Goal: Task Accomplishment & Management: Use online tool/utility

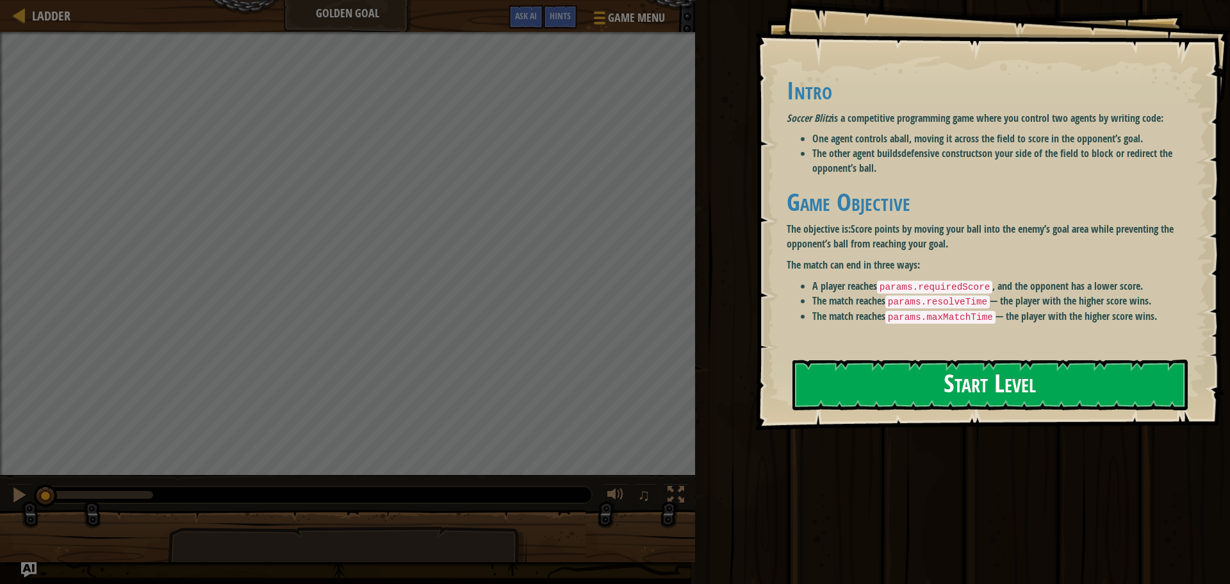
click at [938, 393] on button "Start Level" at bounding box center [989, 384] width 395 height 51
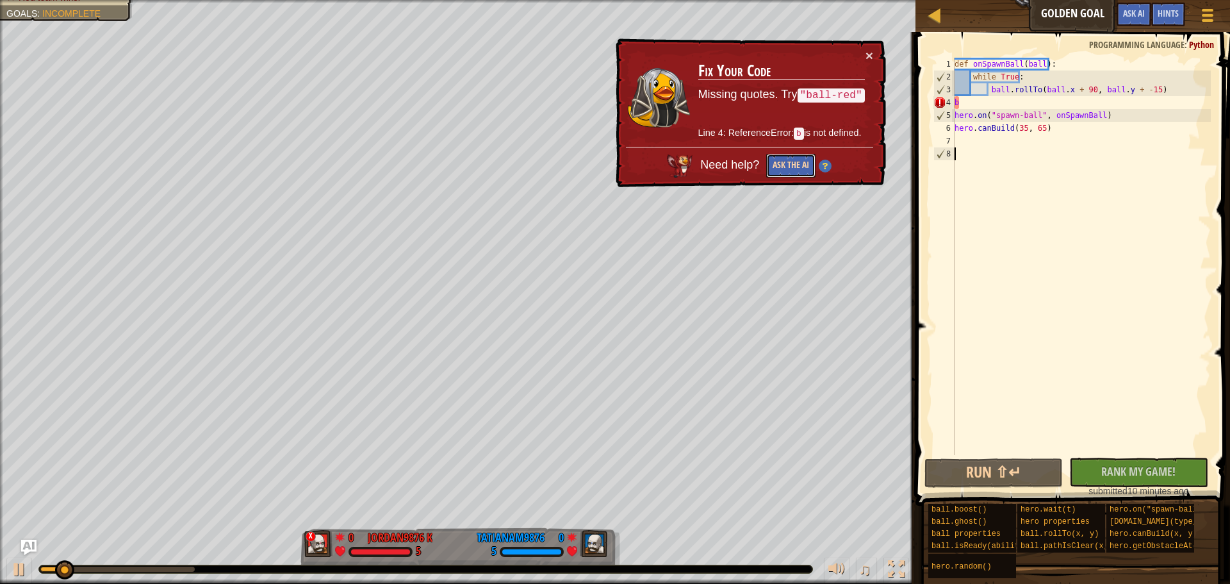
click at [796, 161] on button "Ask the AI" at bounding box center [790, 166] width 49 height 24
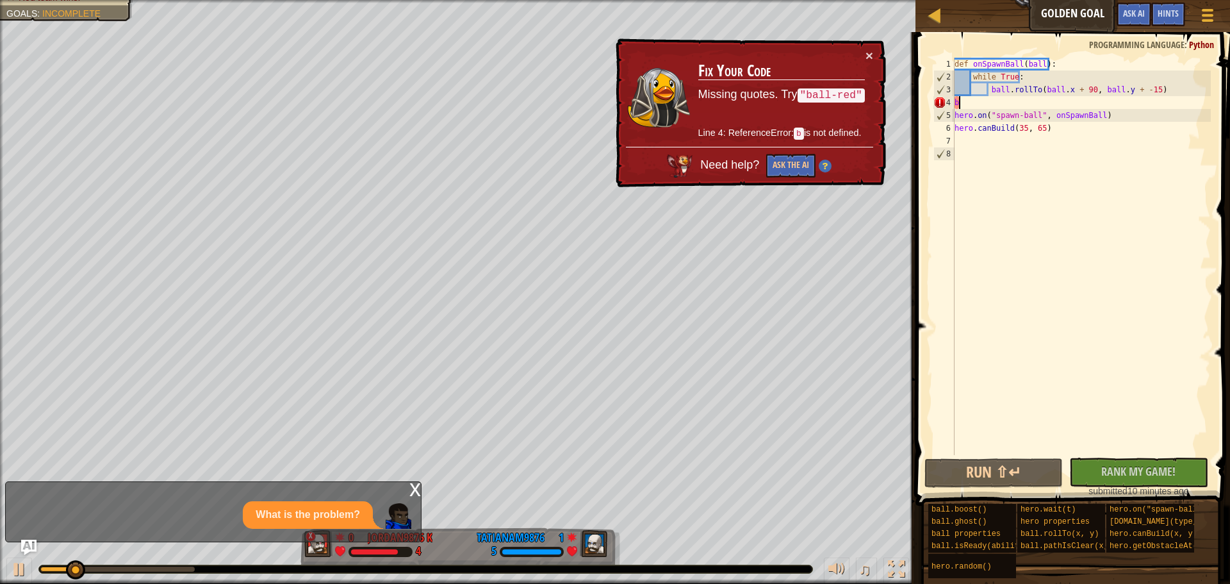
click at [973, 107] on div "def onSpawnBall ( ball ) : while True : ball . rollTo ( ball . x + 90 , ball . …" at bounding box center [1081, 269] width 259 height 423
type textarea "b"
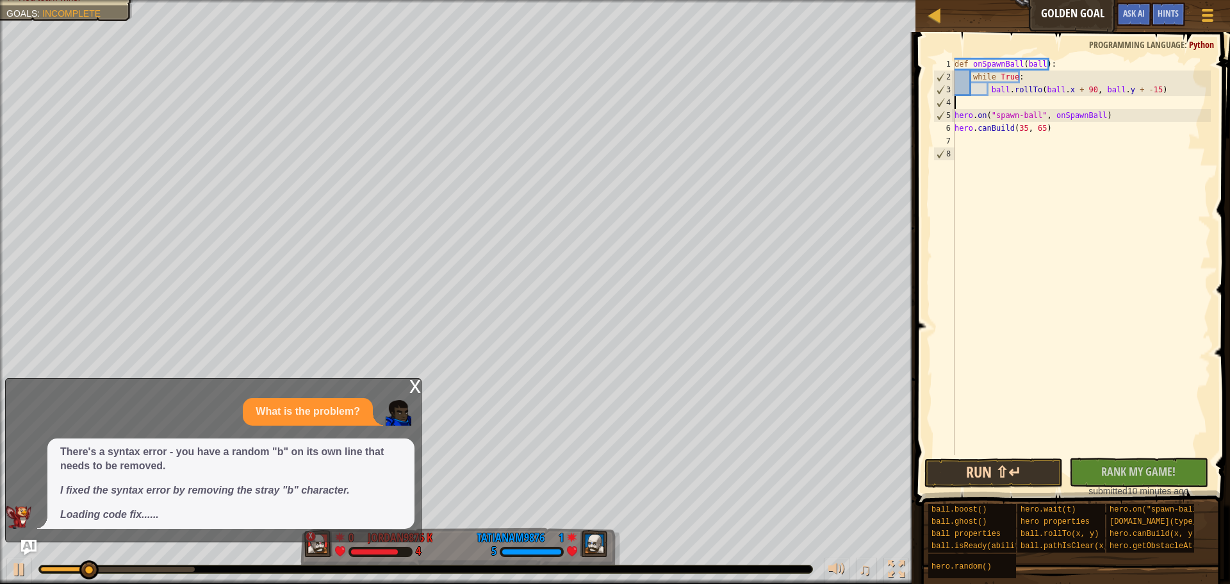
drag, startPoint x: 997, startPoint y: 489, endPoint x: 997, endPoint y: 478, distance: 11.5
click at [997, 486] on div "Run ⇧↵ No New Code to Rank Rank My Game! Submitting... Submitted for Ranking Fa…" at bounding box center [1069, 477] width 290 height 40
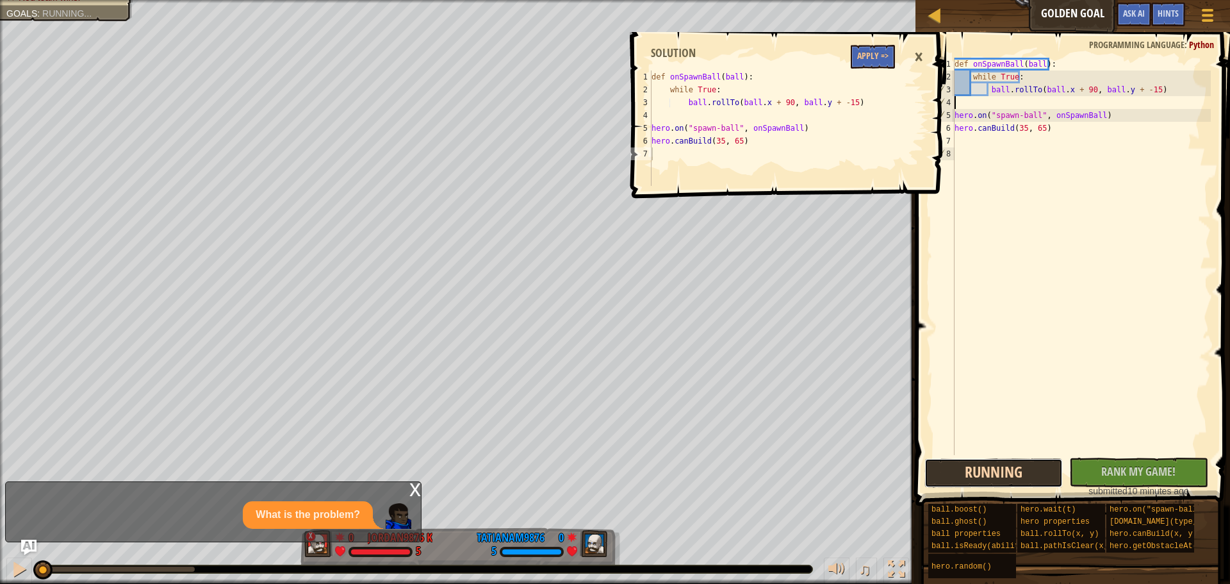
click at [998, 476] on button "Running" at bounding box center [993, 472] width 138 height 29
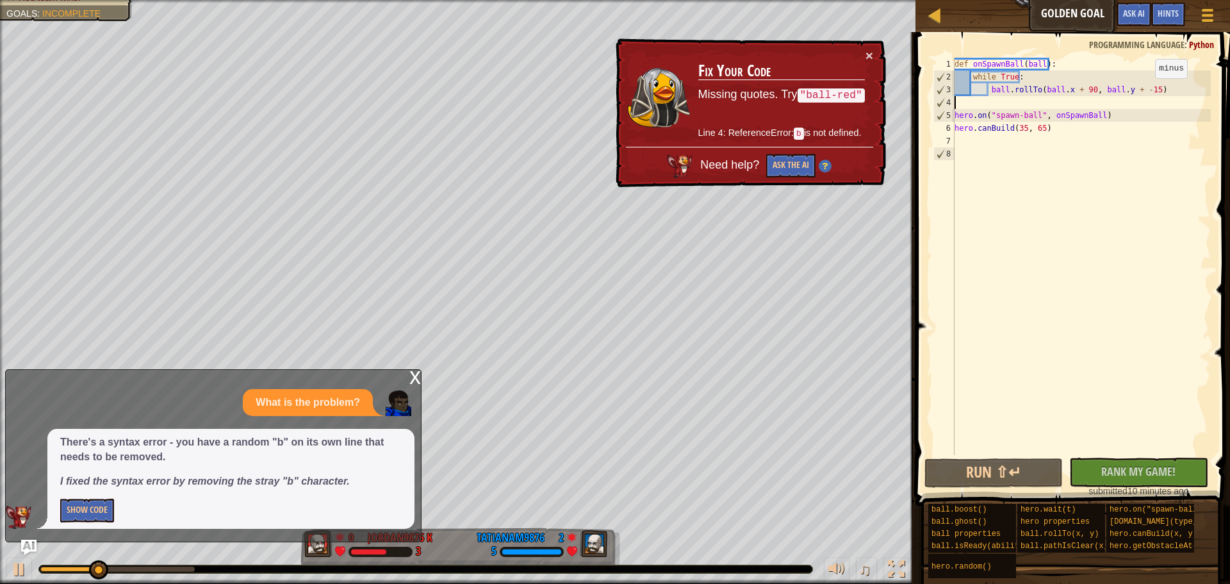
click at [1144, 91] on div "def onSpawnBall ( ball ) : while True : ball . rollTo ( ball . x + 90 , ball . …" at bounding box center [1081, 269] width 259 height 423
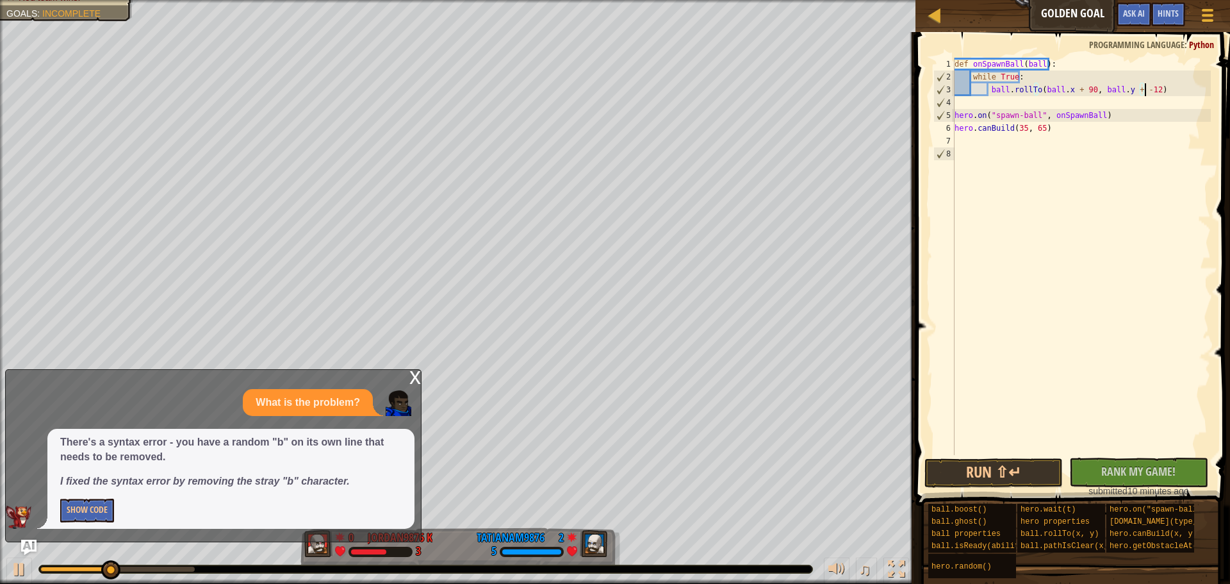
scroll to position [6, 15]
click at [968, 477] on button "Run ⇧↵" at bounding box center [993, 472] width 138 height 29
click at [1083, 92] on div "def onSpawnBall ( ball ) : while True : ball . rollTo ( ball . x + 90 , ball . …" at bounding box center [1081, 269] width 259 height 423
click at [999, 468] on button "Run ⇧↵" at bounding box center [993, 472] width 138 height 29
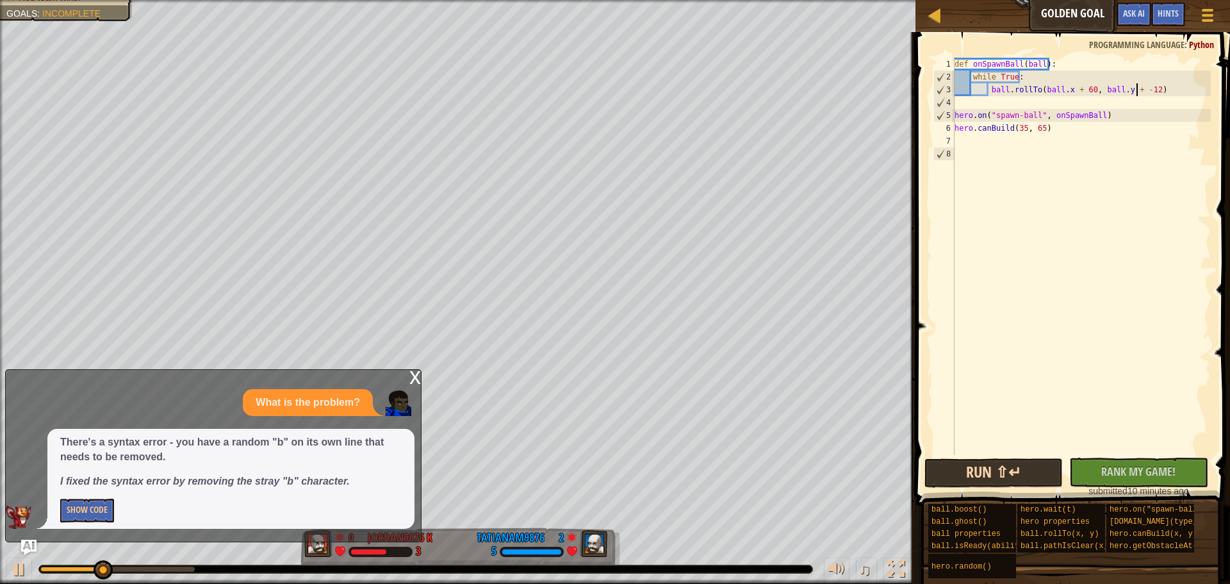
scroll to position [6, 15]
type textarea "ball.rollTo(ball.x + 60, ball.y + 12)"
click at [1001, 479] on button "Run ⇧↵" at bounding box center [993, 472] width 138 height 29
drag, startPoint x: 1164, startPoint y: 179, endPoint x: 1165, endPoint y: 154, distance: 25.0
click at [1165, 159] on div "def onSpawnBall ( ball ) : while True : ball . rollTo ( ball . x + 60 , ball . …" at bounding box center [1081, 269] width 259 height 423
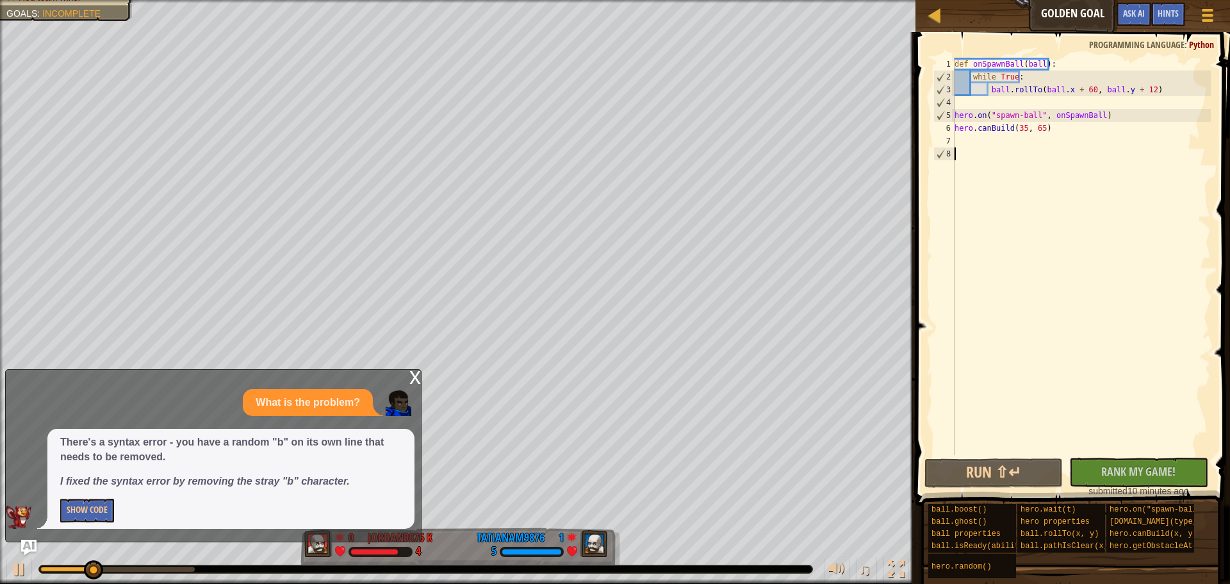
scroll to position [6, 0]
click at [1150, 90] on div "def onSpawnBall ( ball ) : while True : ball . rollTo ( ball . x + 60 , ball . …" at bounding box center [1081, 269] width 259 height 423
click at [1140, 90] on div "def onSpawnBall ( ball ) : while True : ball . rollTo ( ball . x + 60 , ball . …" at bounding box center [1081, 269] width 259 height 423
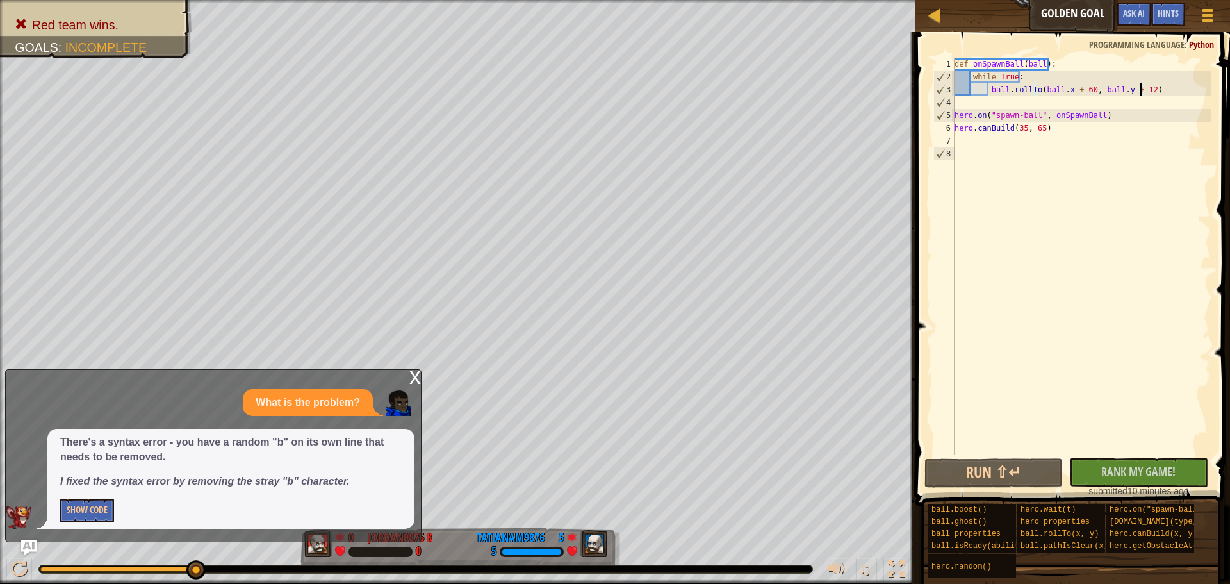
type textarea "hero.canBuild(35, 65)"
drag, startPoint x: 1017, startPoint y: 131, endPoint x: 967, endPoint y: 216, distance: 99.1
click at [967, 216] on div "def onSpawnBall ( ball ) : while True : ball . rollTo ( ball . x + 60 , ball . …" at bounding box center [1081, 269] width 259 height 423
click at [1007, 471] on button "Run ⇧↵" at bounding box center [993, 472] width 138 height 29
click at [963, 468] on button "Run ⇧↵" at bounding box center [993, 472] width 138 height 29
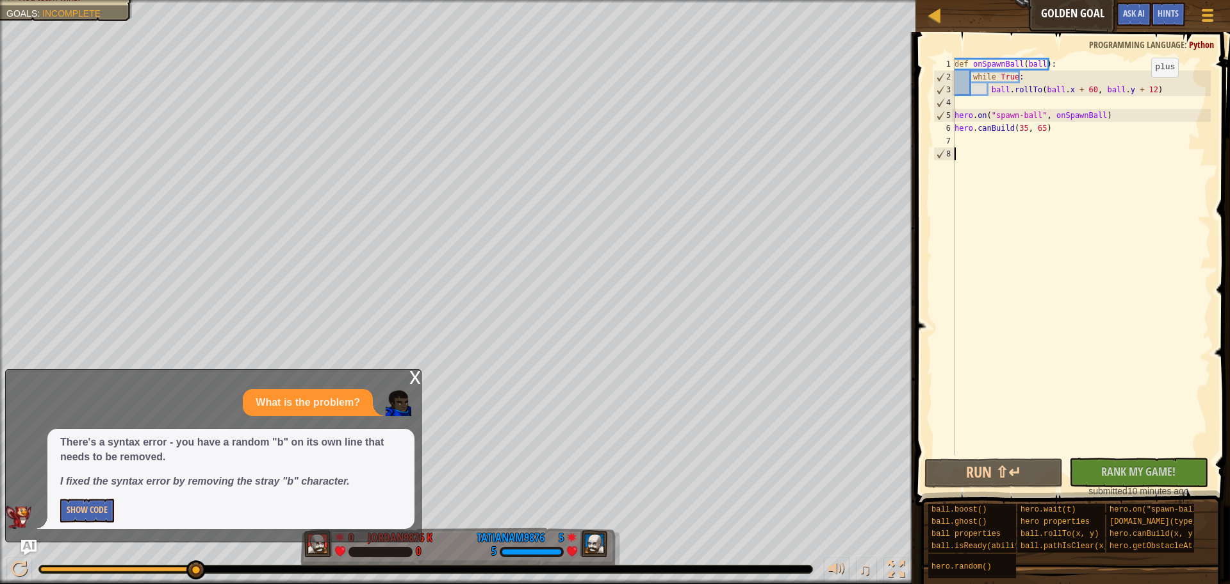
click at [1141, 90] on div "def onSpawnBall ( ball ) : while True : ball . rollTo ( ball . x + 60 , ball . …" at bounding box center [1081, 269] width 259 height 423
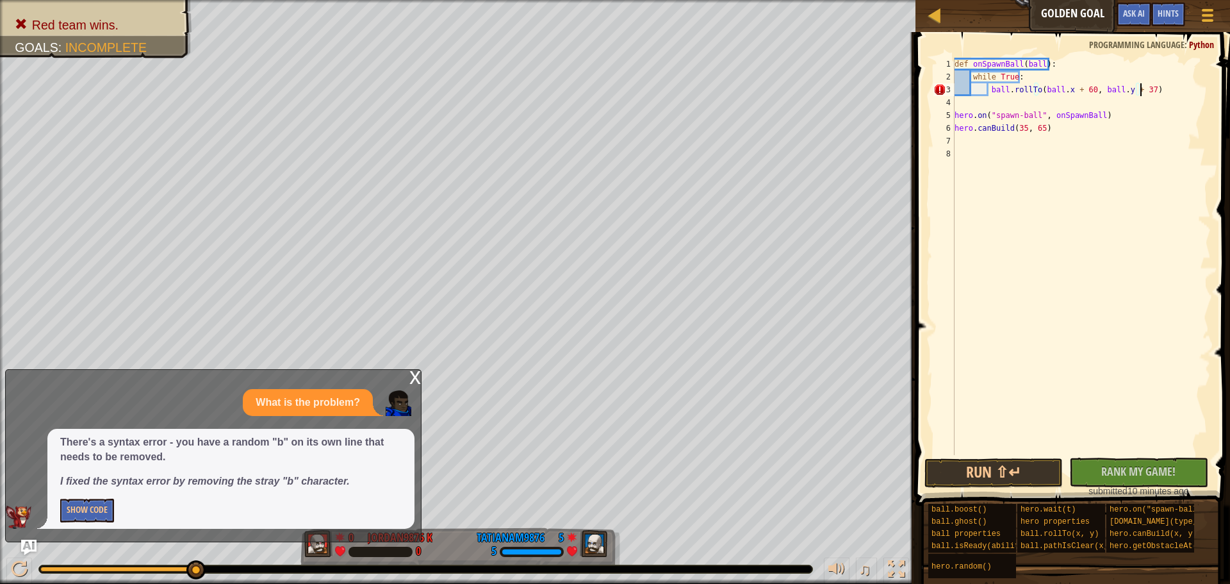
scroll to position [6, 15]
click at [1024, 459] on button "Run ⇧↵" at bounding box center [993, 472] width 138 height 29
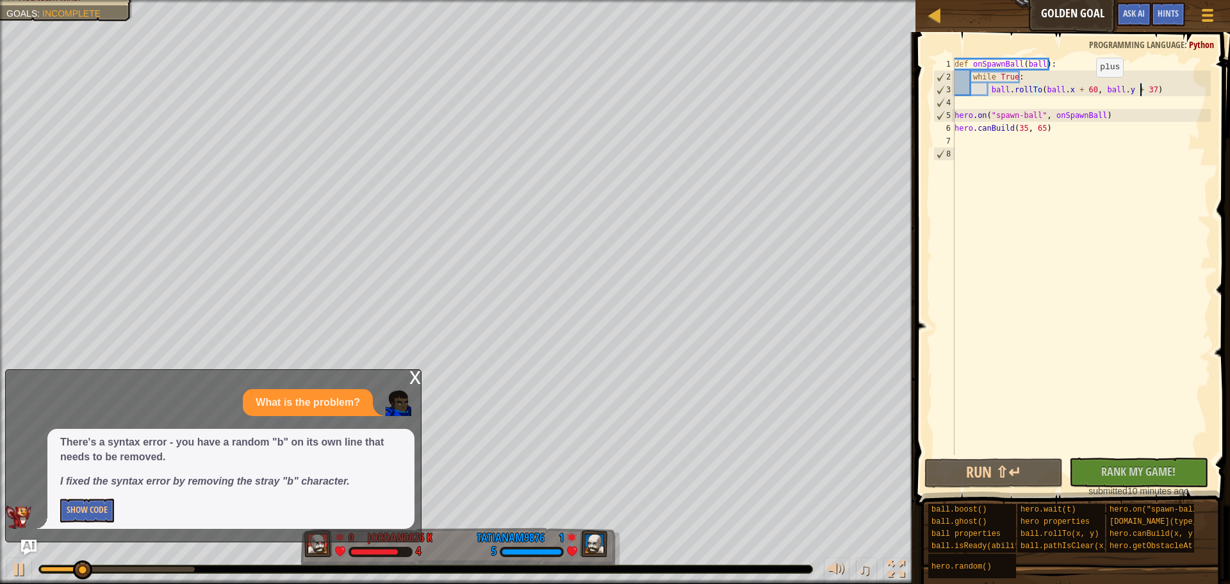
click at [1085, 90] on div "def onSpawnBall ( ball ) : while True : ball . rollTo ( ball . x + 60 , ball . …" at bounding box center [1081, 269] width 259 height 423
type textarea "ball.rollTo(ball.x + , ball.y + 37)"
